Goal: Task Accomplishment & Management: Manage account settings

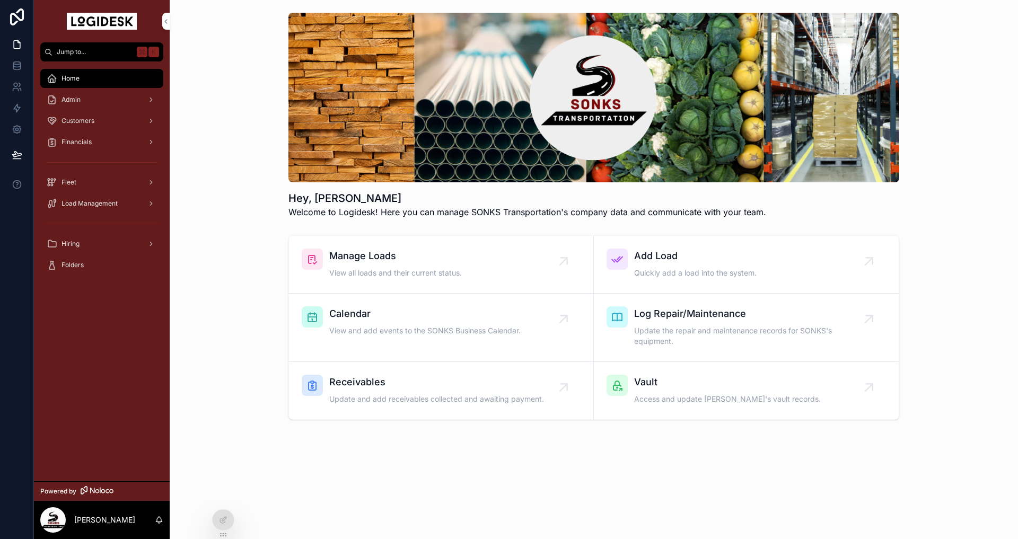
click at [0, 0] on icon at bounding box center [0, 0] width 0 height 0
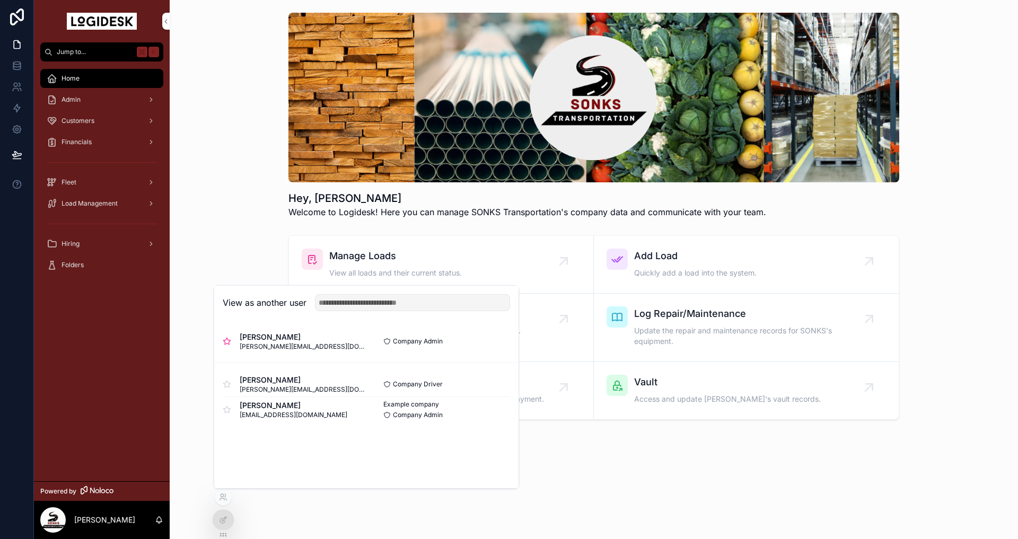
click at [0, 0] on button "Select" at bounding box center [0, 0] width 0 height 0
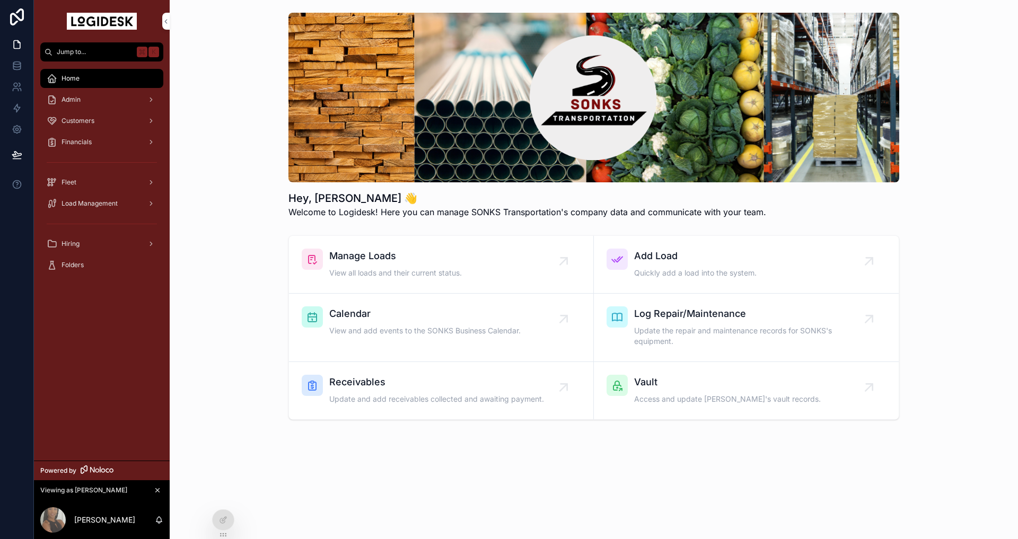
click at [360, 275] on span "View all loads and their current status." at bounding box center [395, 273] width 133 height 11
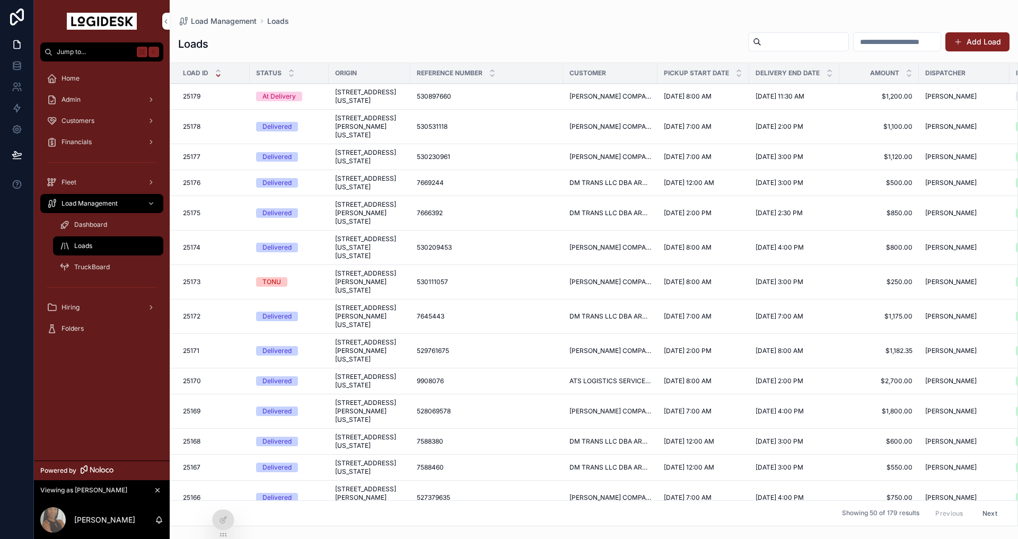
click at [350, 139] on span "400 Jack Burlingame Road, Millwood, West Virginia, 25262, United States" at bounding box center [369, 126] width 69 height 25
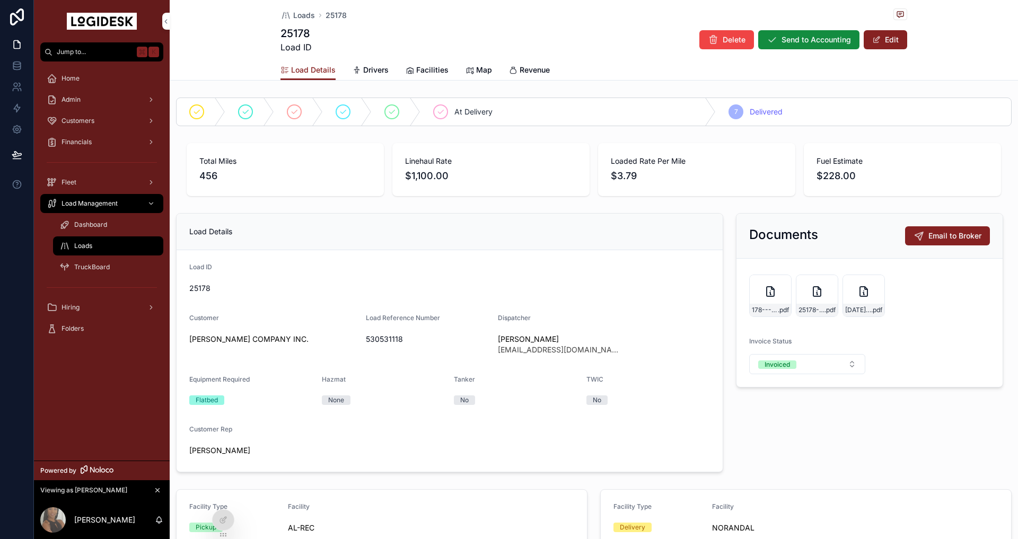
click at [889, 35] on button "Edit" at bounding box center [885, 39] width 43 height 19
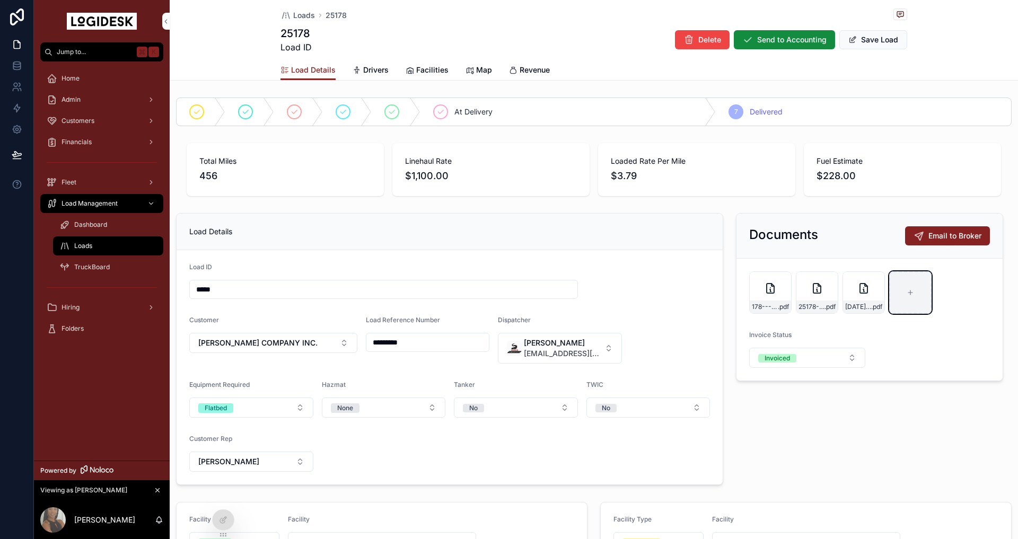
click at [905, 285] on div "scrollable content" at bounding box center [910, 292] width 42 height 42
type input "**********"
drag, startPoint x: 868, startPoint y: 33, endPoint x: 863, endPoint y: 43, distance: 10.7
click at [868, 33] on button "Save Load" at bounding box center [873, 39] width 68 height 19
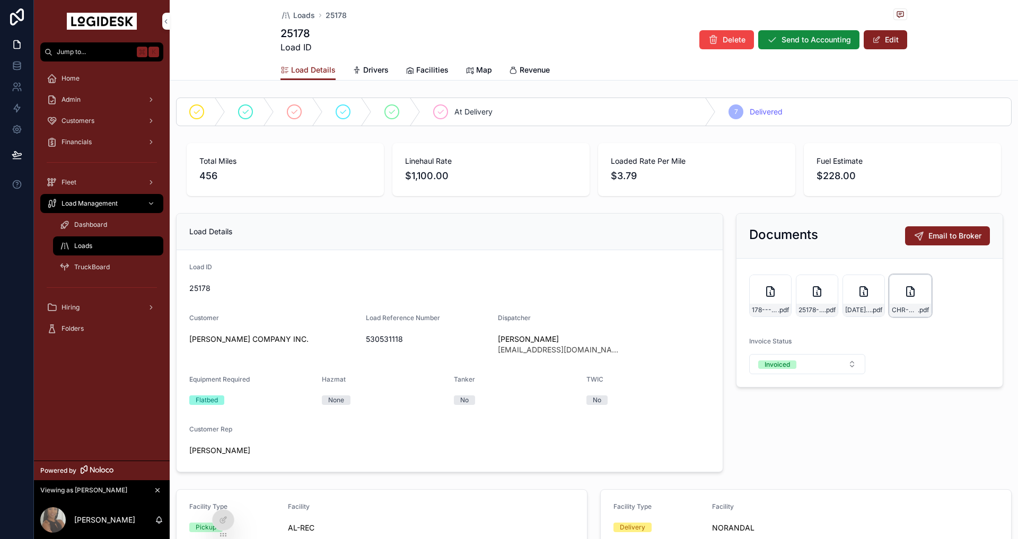
click at [897, 295] on div "CHR-Remittance-1,078.00---10-8-25 .pdf" at bounding box center [910, 296] width 42 height 42
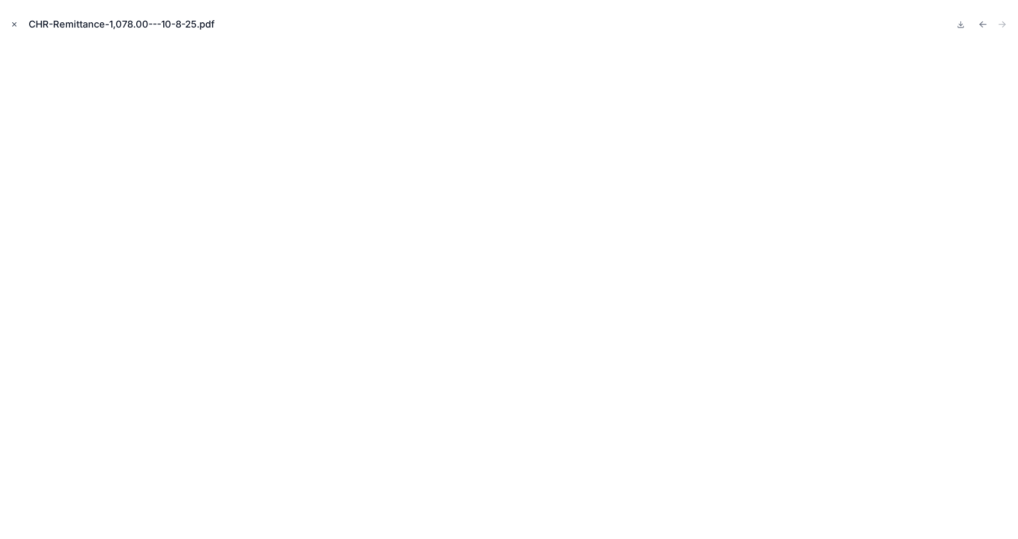
click at [14, 22] on icon "Close modal" at bounding box center [14, 24] width 7 height 7
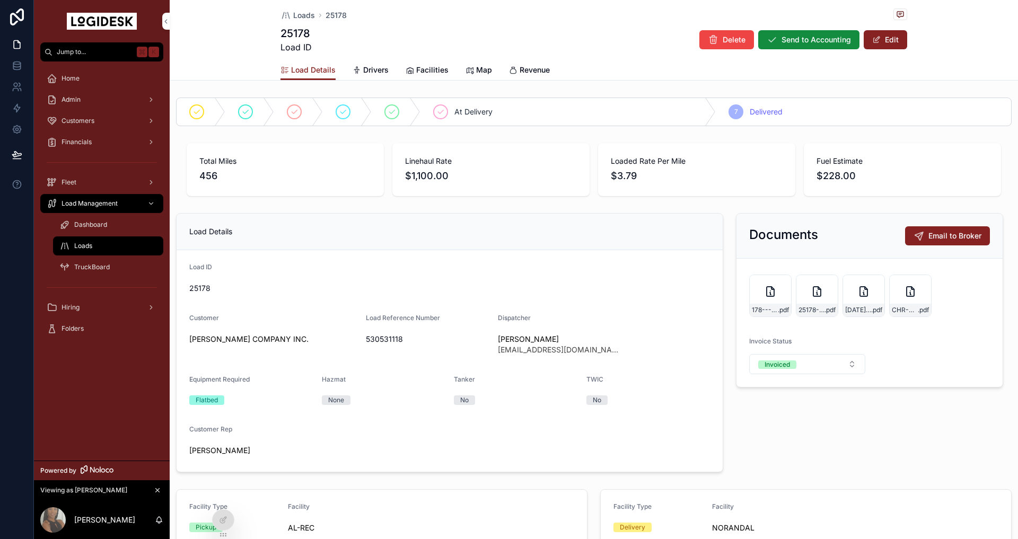
click at [82, 142] on span "Financials" at bounding box center [77, 142] width 30 height 8
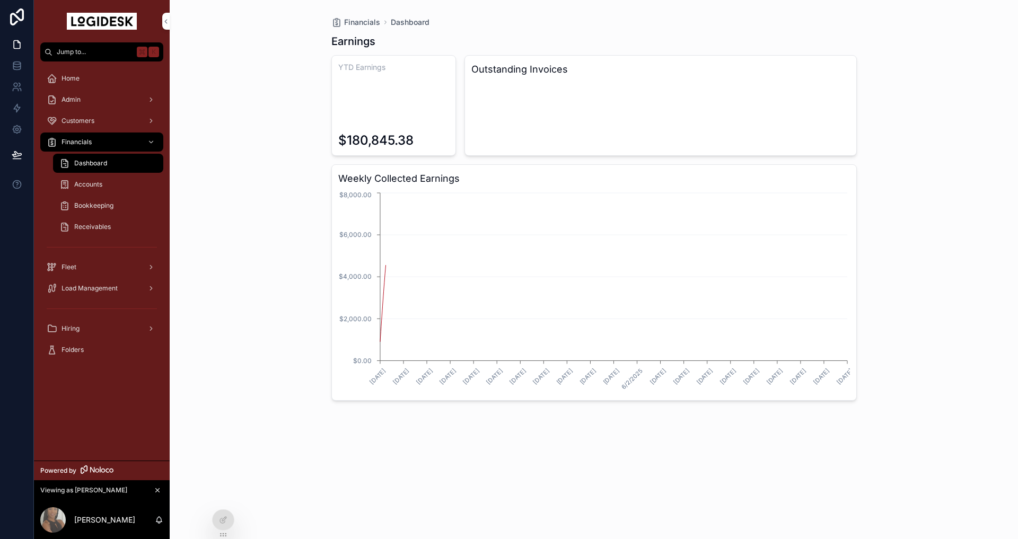
click at [90, 223] on span "Receivables" at bounding box center [92, 227] width 37 height 8
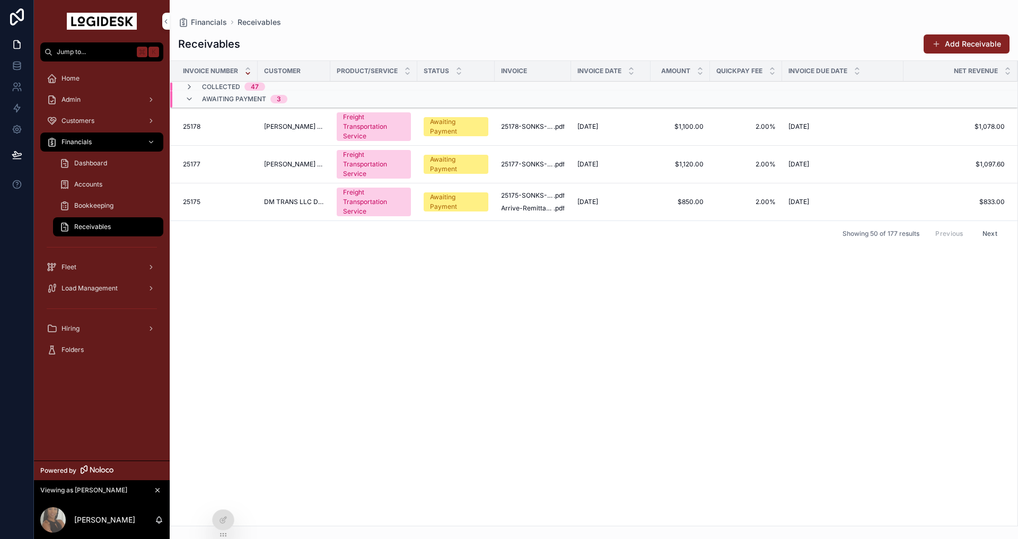
click at [444, 126] on div "Awaiting Payment" at bounding box center [456, 126] width 52 height 19
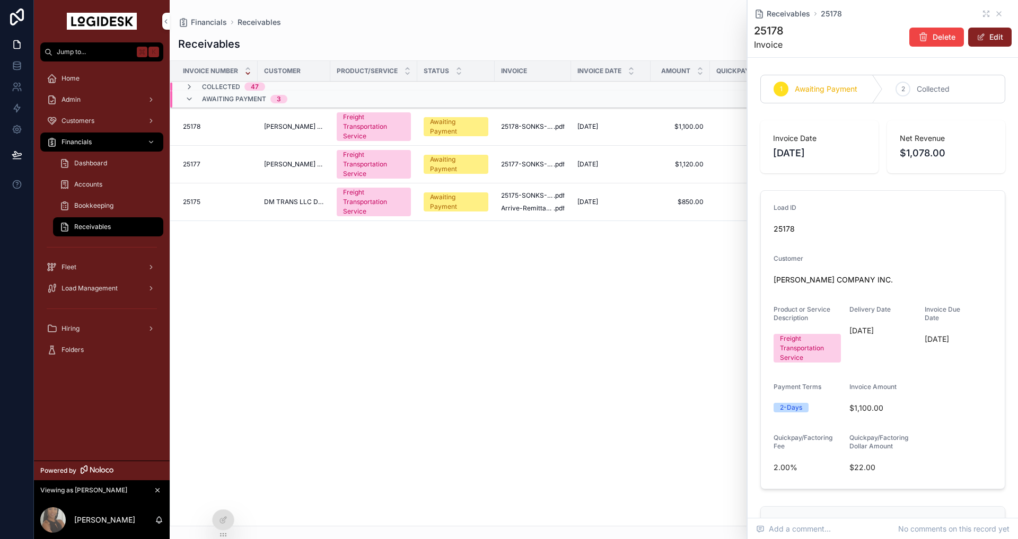
click at [921, 92] on span "Collected" at bounding box center [933, 89] width 33 height 11
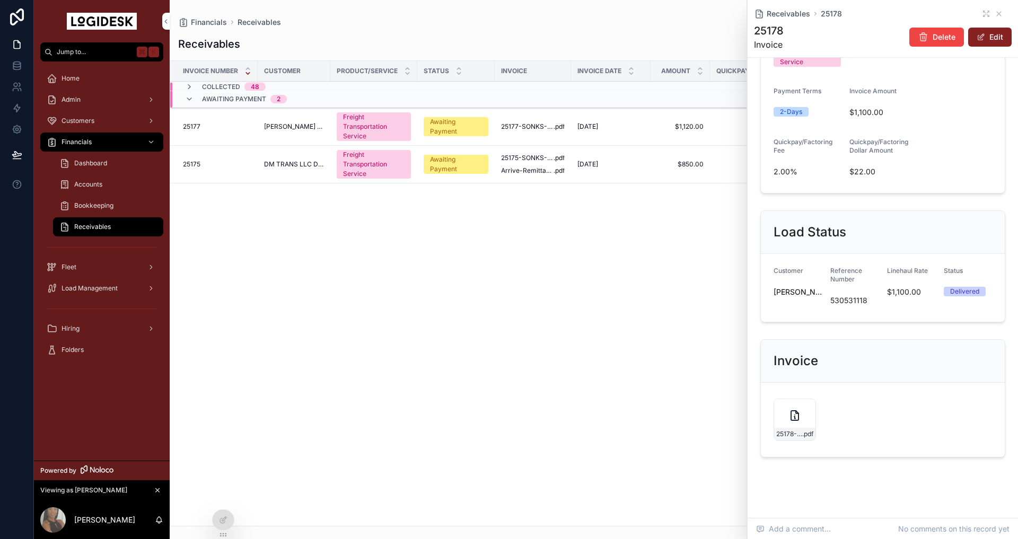
scroll to position [308, 0]
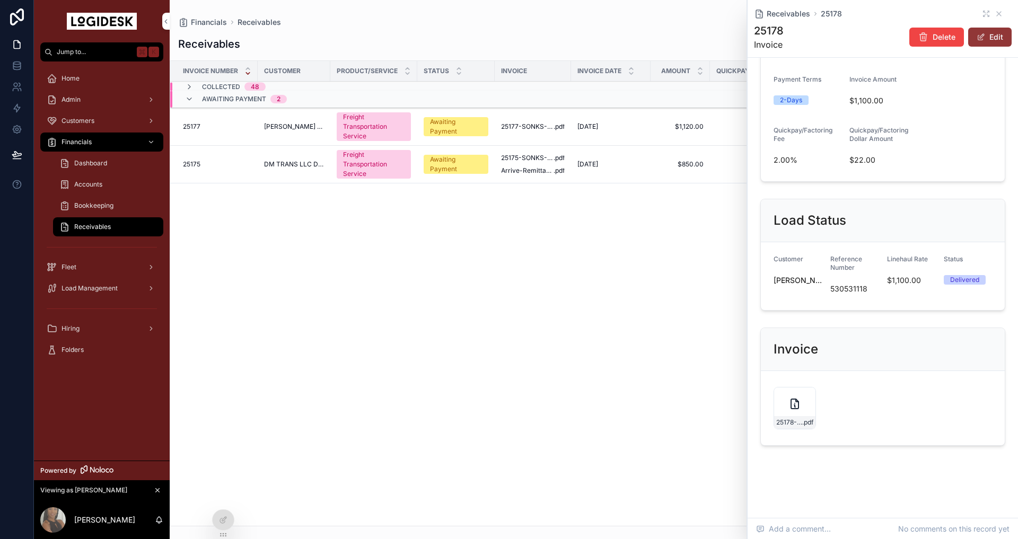
click at [993, 37] on button "Edit" at bounding box center [989, 37] width 43 height 19
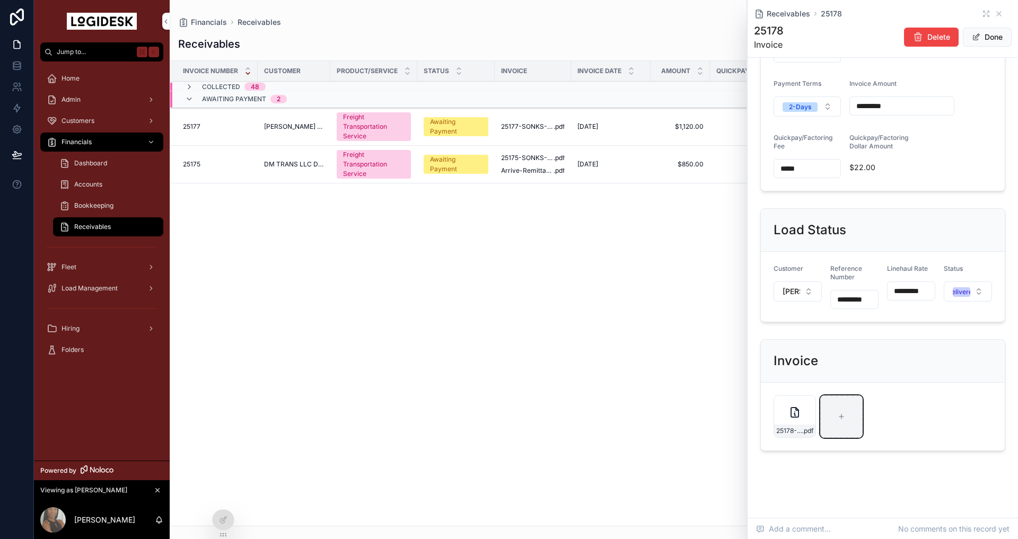
click at [832, 425] on div "scrollable content" at bounding box center [841, 417] width 42 height 42
type input "**********"
click at [978, 34] on span "scrollable content" at bounding box center [976, 37] width 8 height 8
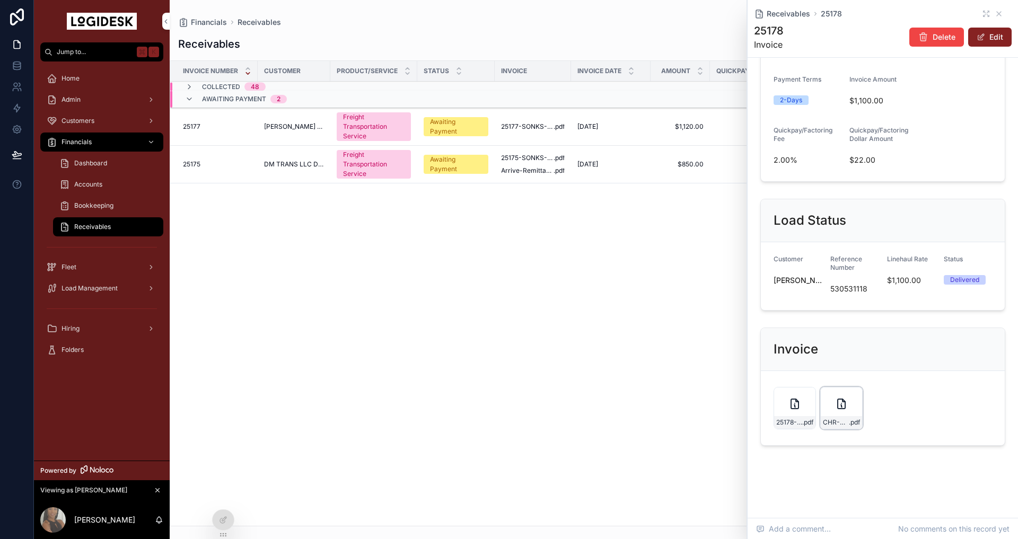
click at [838, 410] on div "CHR-Remittance-1,078.00---10-8-25 .pdf" at bounding box center [841, 408] width 42 height 42
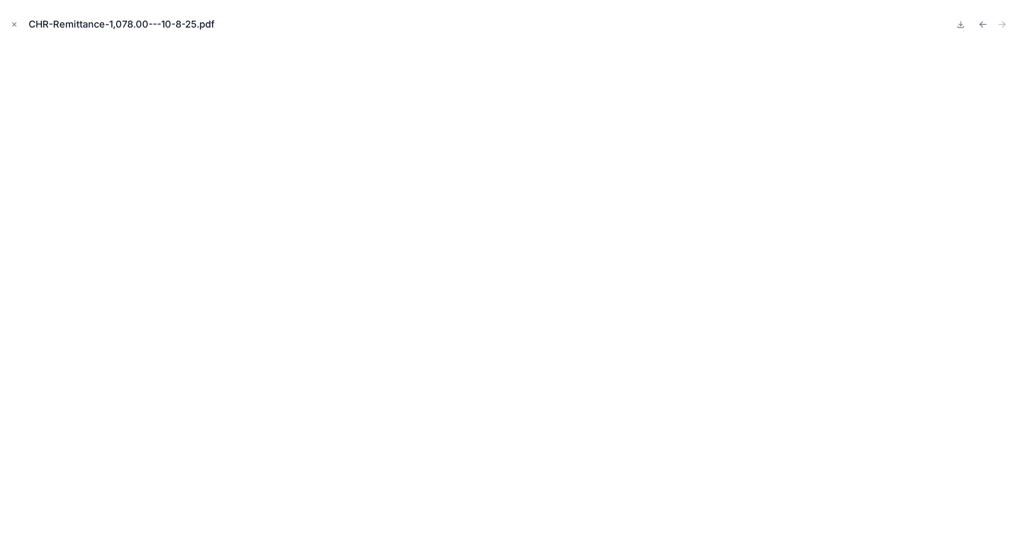
click at [15, 23] on icon "Close modal" at bounding box center [14, 24] width 7 height 7
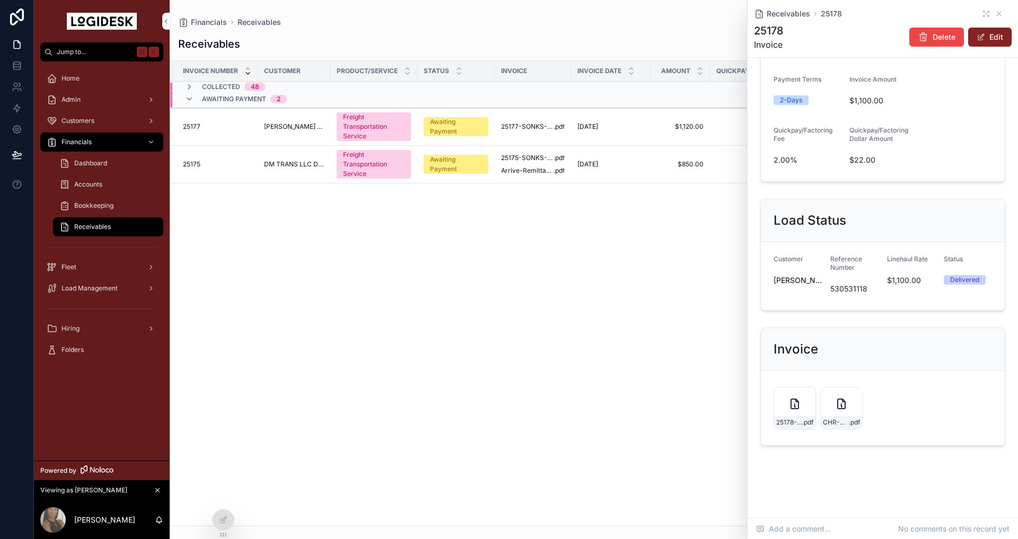
click at [712, 29] on div "Receivables Add Receivable Invoice Number Customer Product/Service Status Invoi…" at bounding box center [594, 277] width 848 height 499
click at [668, 255] on div "Invoice Number Customer Product/Service Status Invoice Invoice Date Amount Quic…" at bounding box center [593, 293] width 847 height 465
click at [998, 11] on icon "scrollable content" at bounding box center [999, 14] width 8 height 8
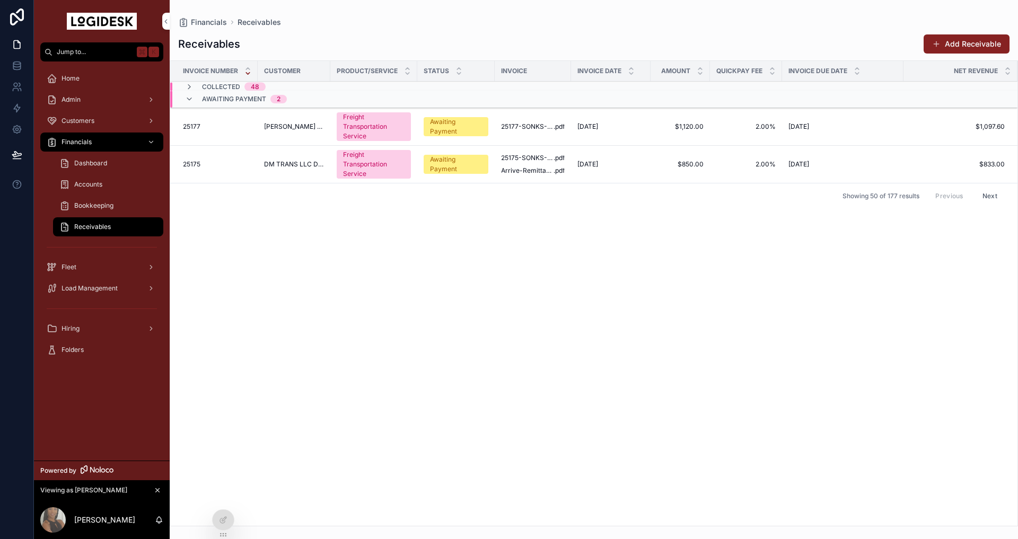
drag, startPoint x: 434, startPoint y: 382, endPoint x: 408, endPoint y: 368, distance: 29.4
click at [434, 382] on div "Invoice Number Customer Product/Service Status Invoice Invoice Date Amount Quic…" at bounding box center [593, 293] width 847 height 465
click at [482, 280] on div "Invoice Number Customer Product/Service Status Invoice Invoice Date Amount Quic…" at bounding box center [593, 293] width 847 height 465
